Goal: Check status: Check status

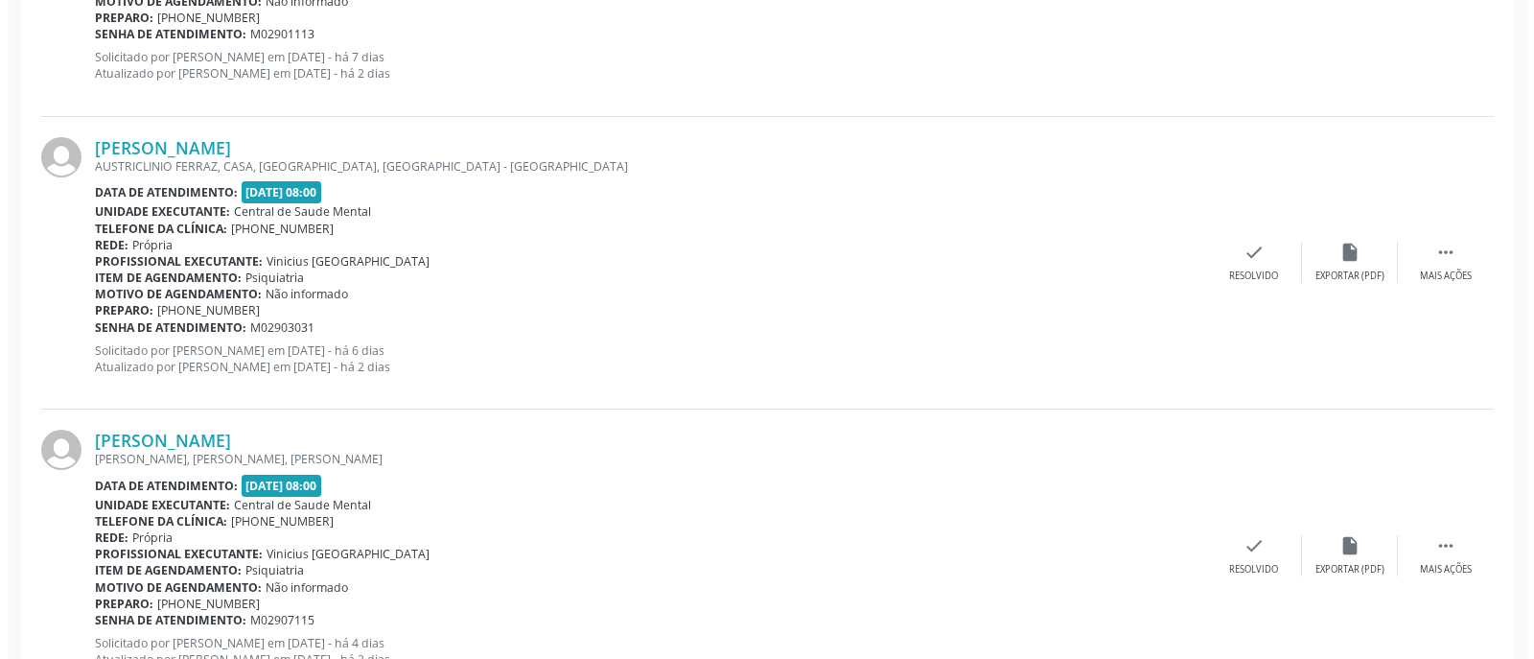
scroll to position [767, 0]
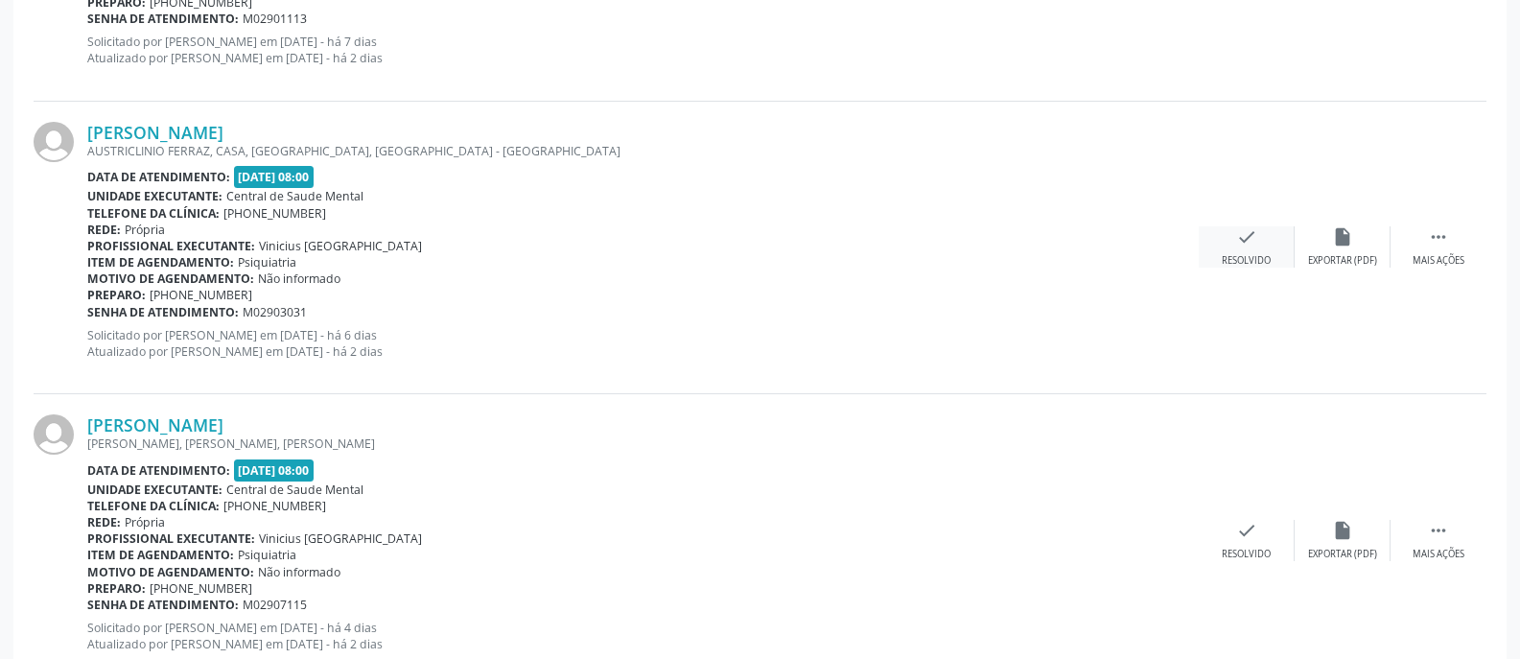
click at [1238, 246] on icon "check" at bounding box center [1246, 236] width 21 height 21
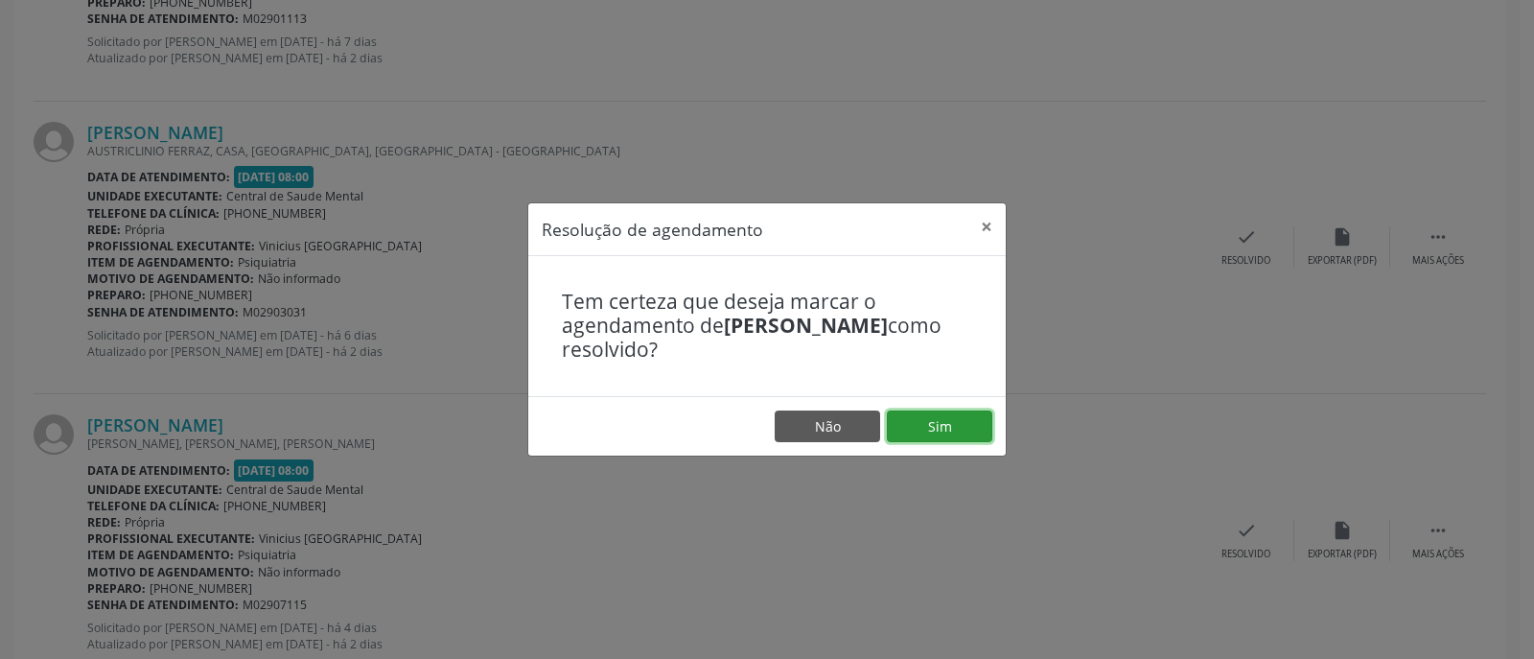
click at [935, 425] on button "Sim" at bounding box center [939, 426] width 105 height 33
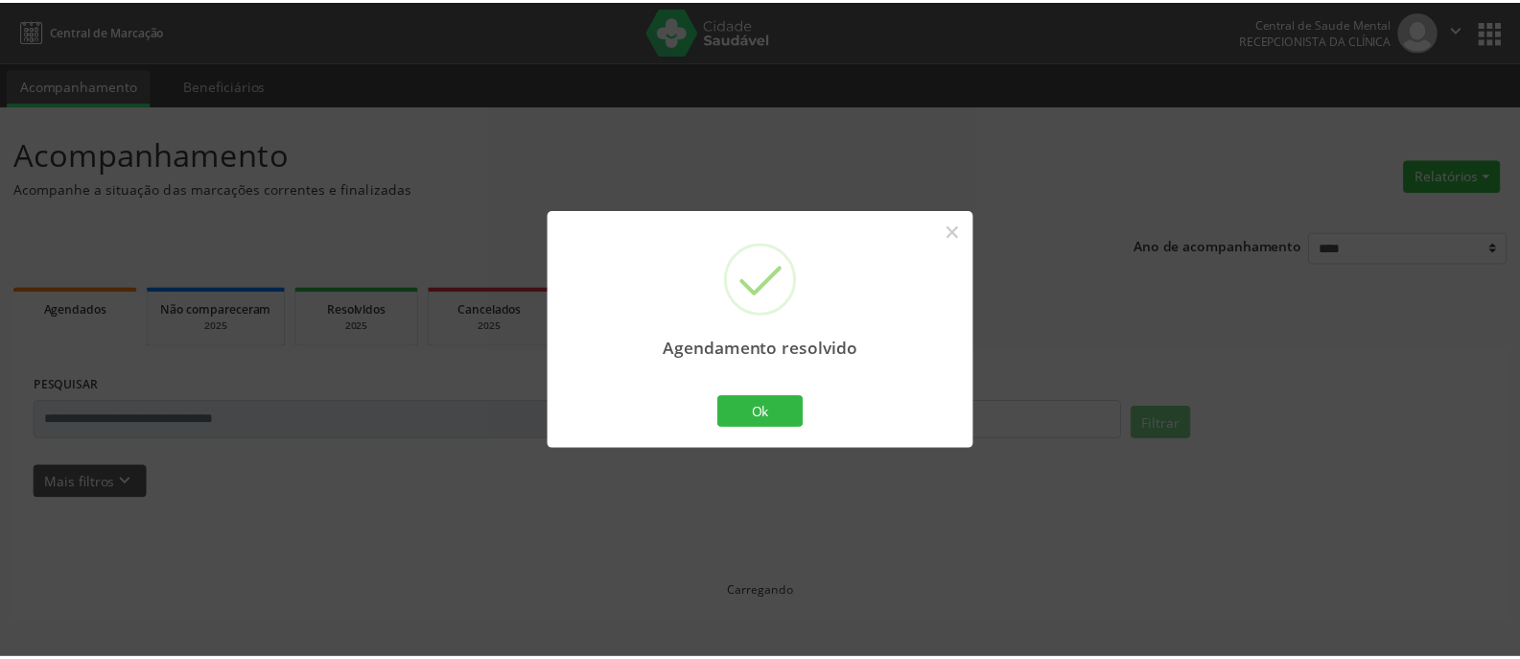
scroll to position [0, 0]
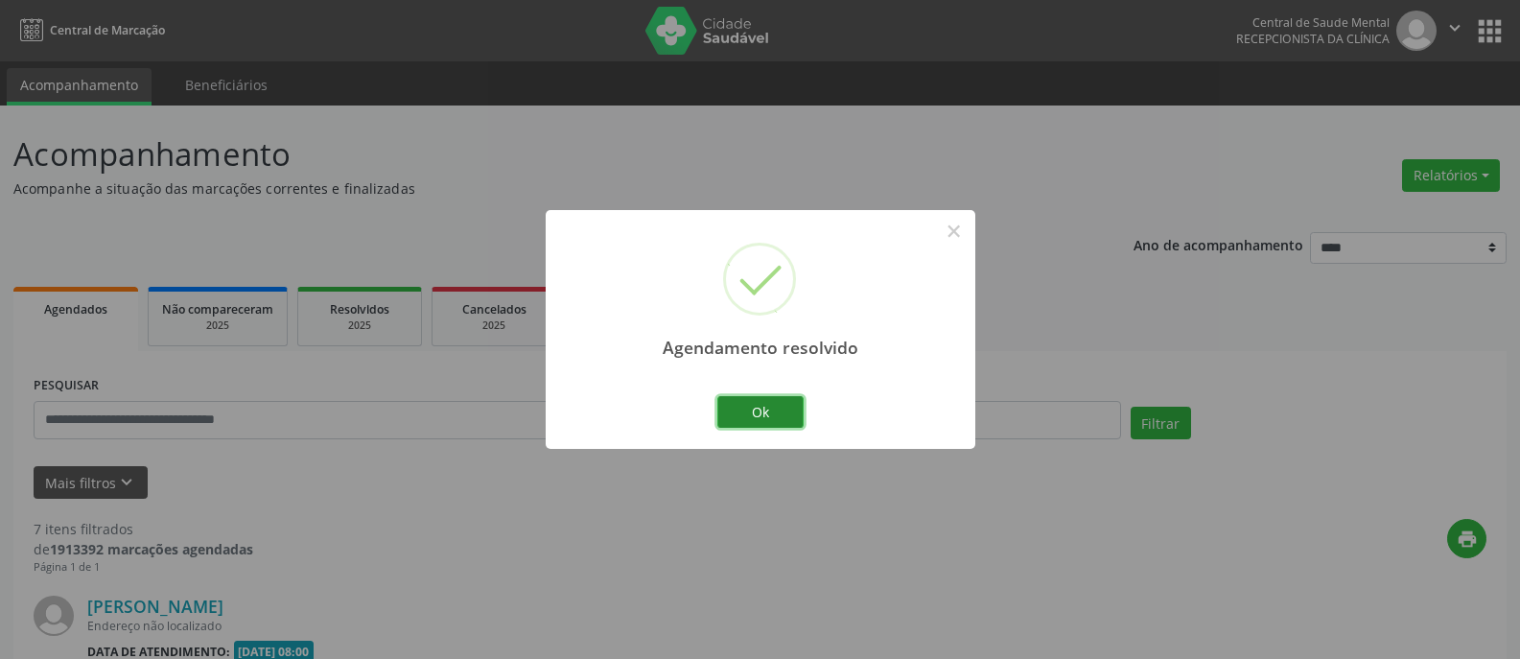
click at [769, 408] on button "Ok" at bounding box center [760, 412] width 86 height 33
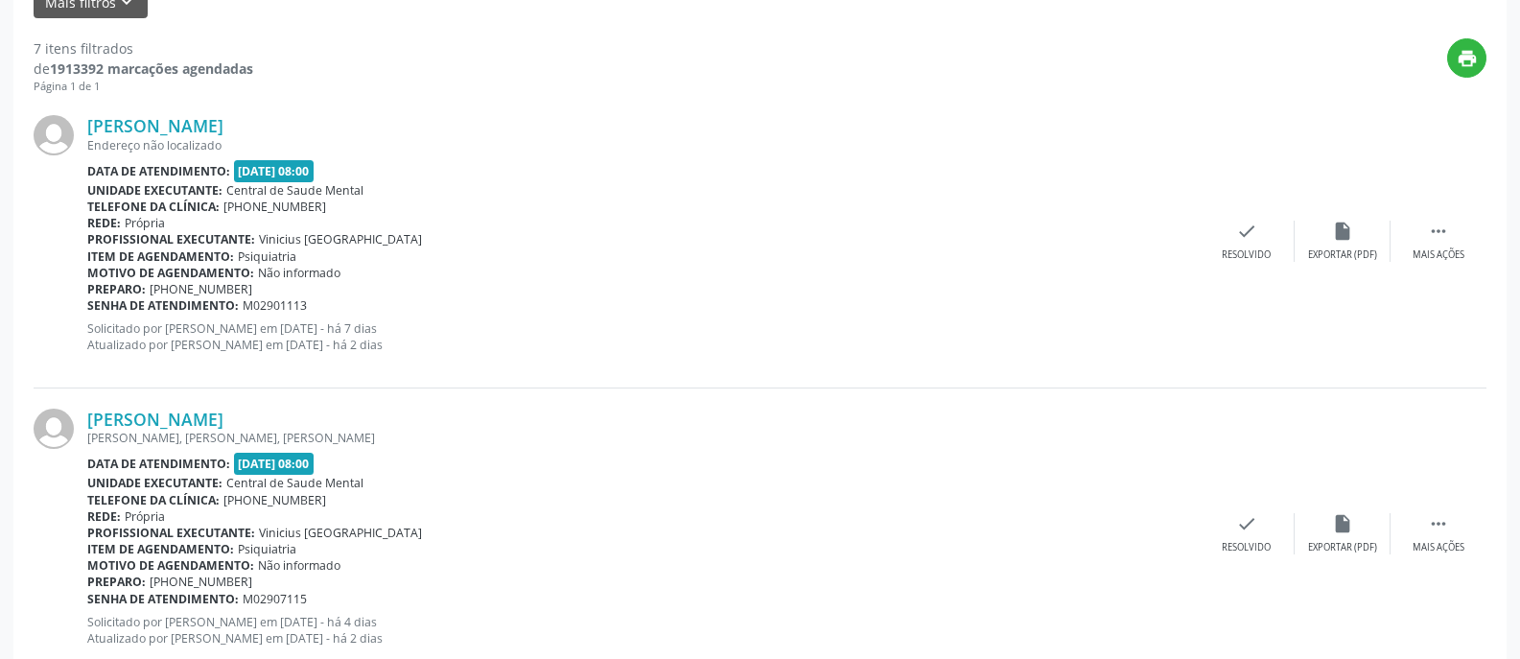
scroll to position [288, 0]
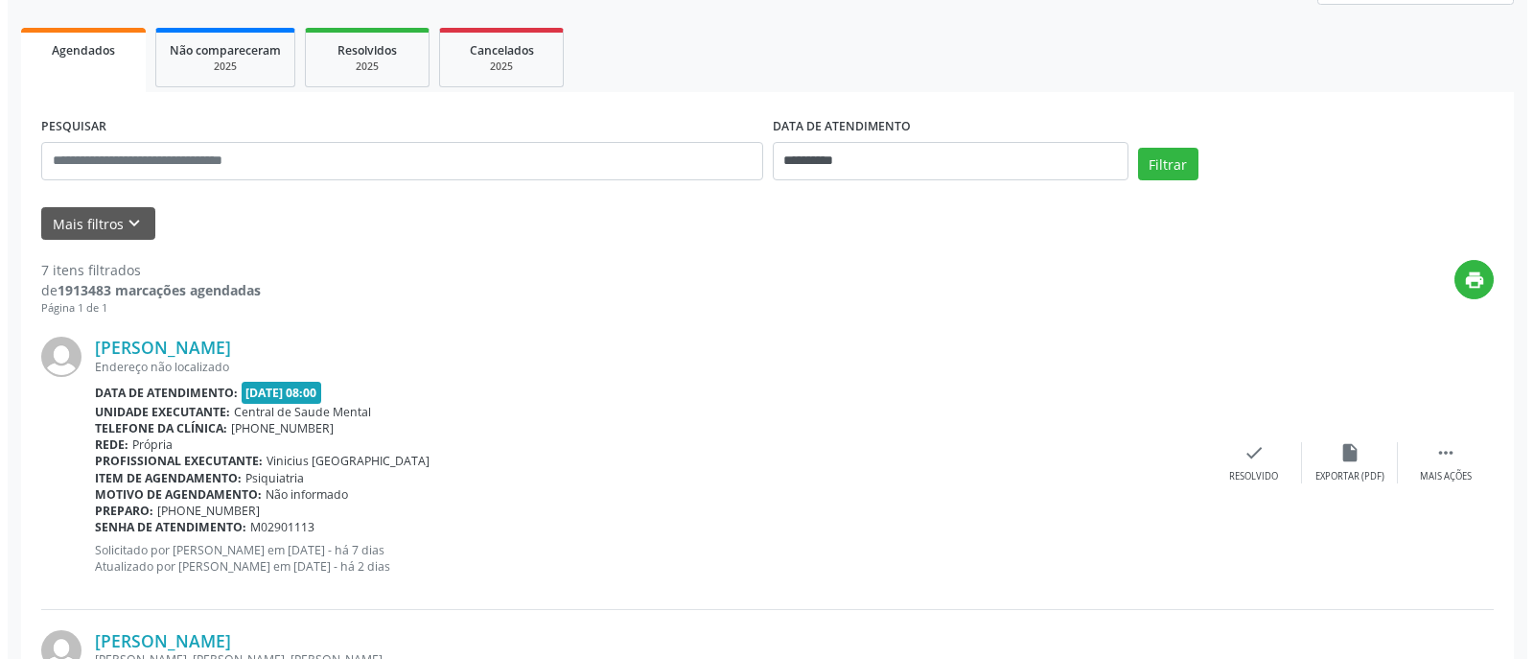
scroll to position [288, 0]
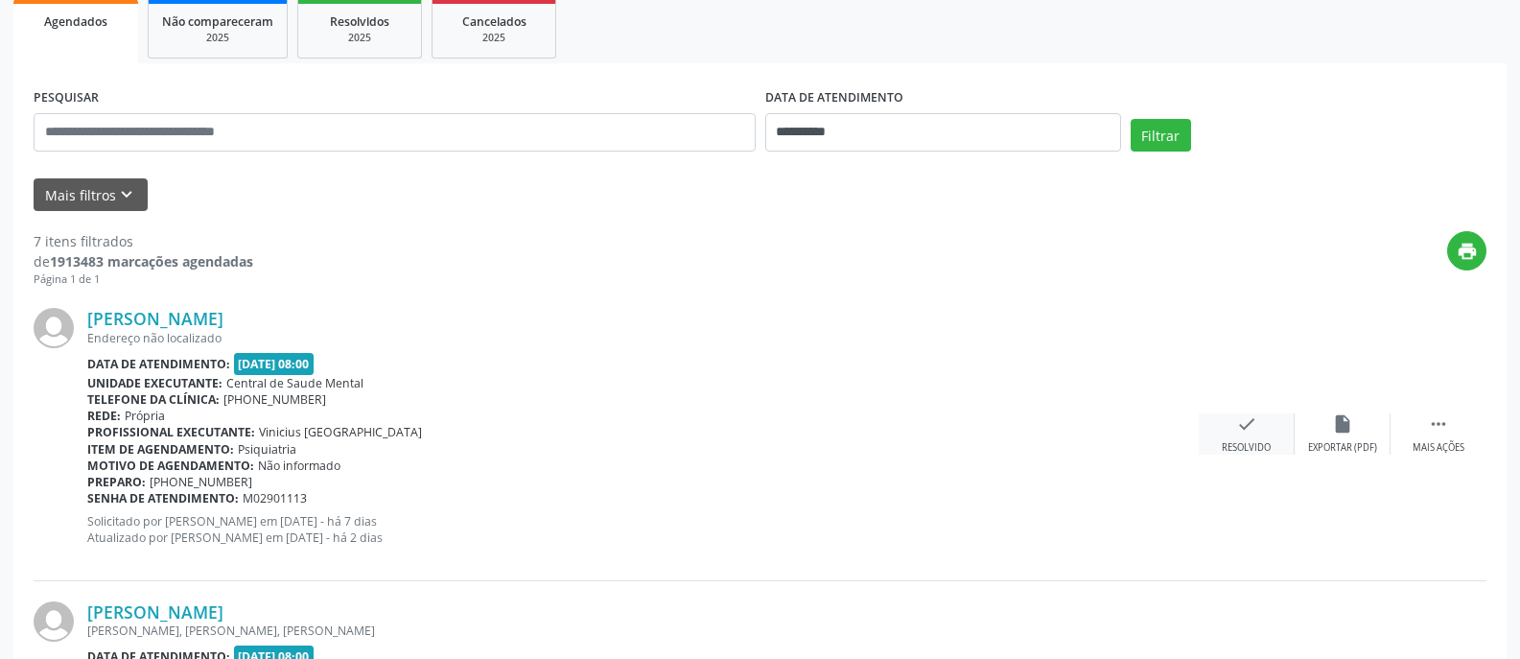
click at [1244, 427] on icon "check" at bounding box center [1246, 423] width 21 height 21
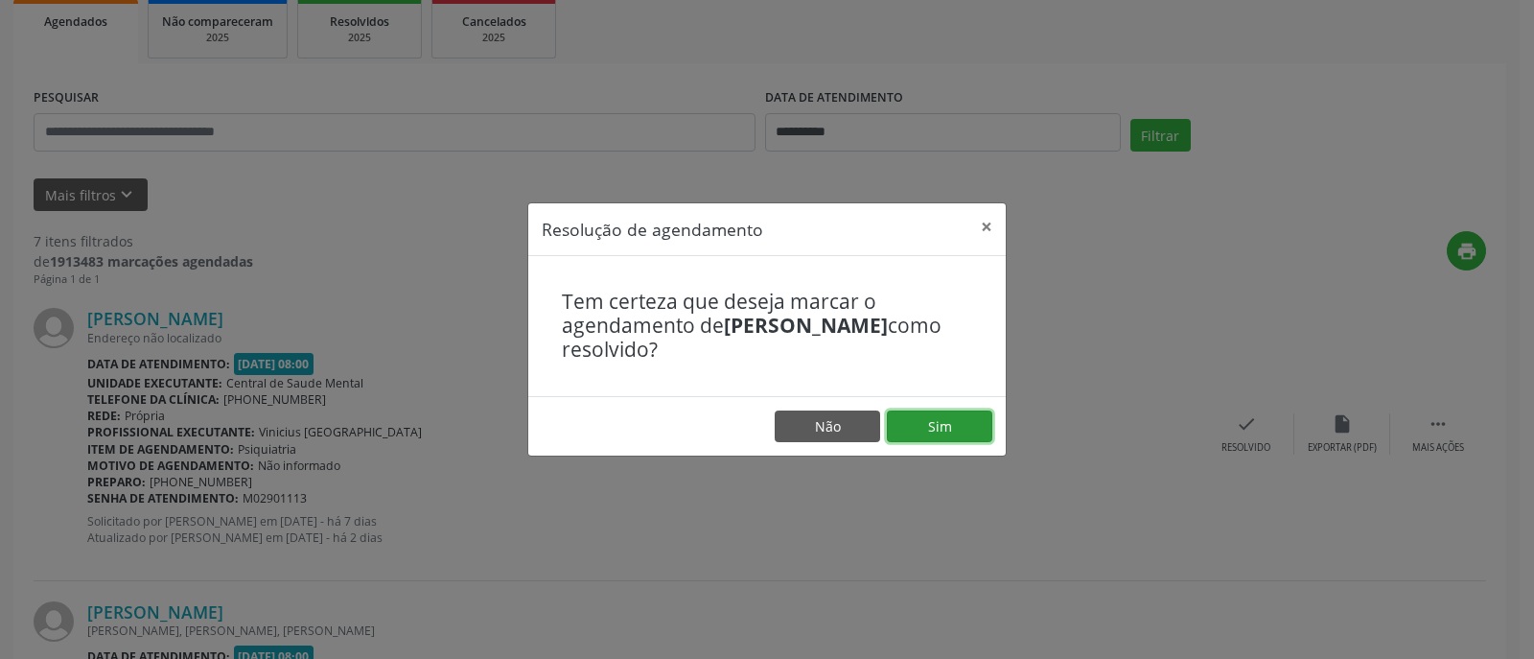
click at [950, 429] on button "Sim" at bounding box center [939, 426] width 105 height 33
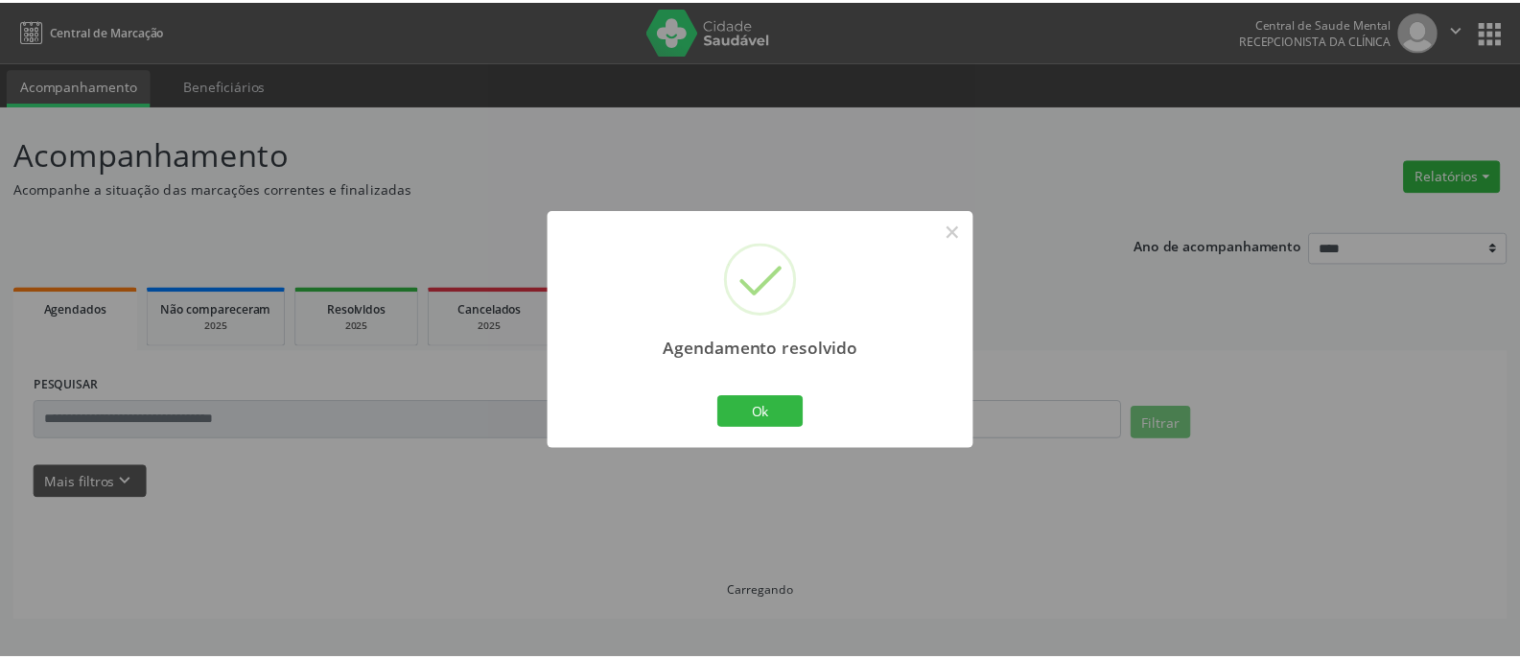
scroll to position [0, 0]
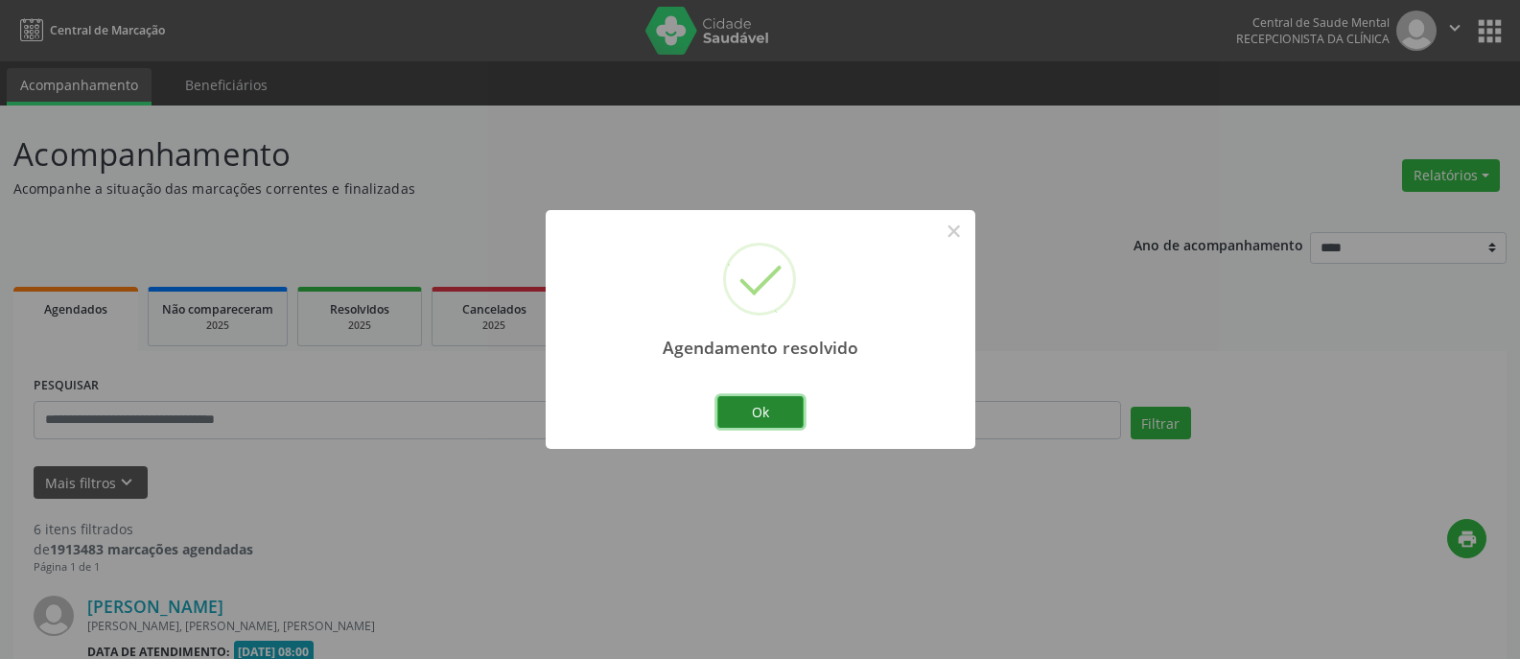
click at [776, 411] on button "Ok" at bounding box center [760, 412] width 86 height 33
